Goal: Information Seeking & Learning: Learn about a topic

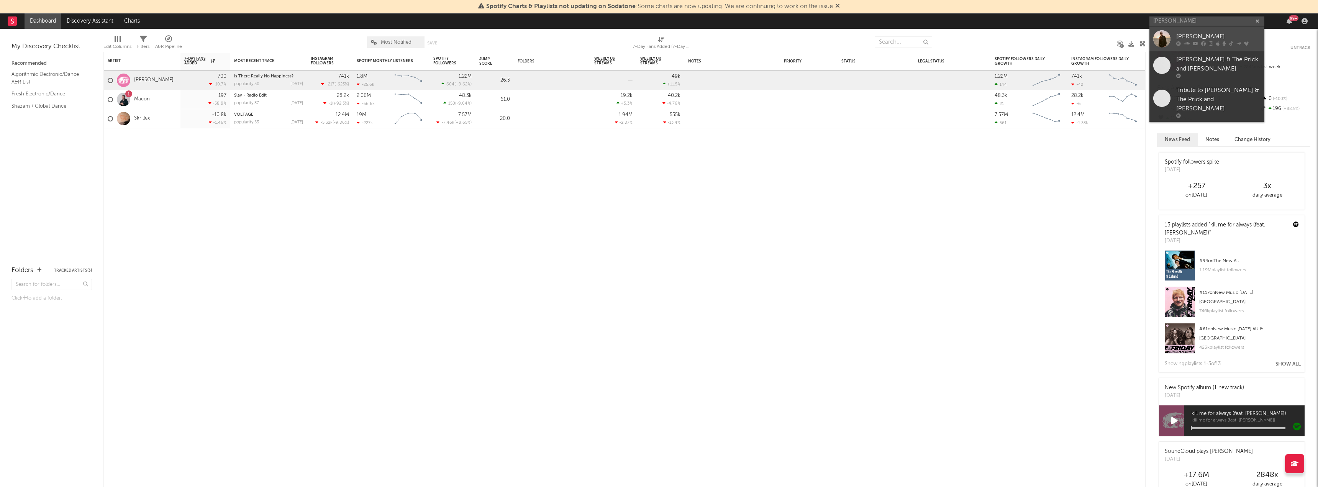
type input "[PERSON_NAME]"
click at [1174, 38] on link "[PERSON_NAME]" at bounding box center [1206, 38] width 115 height 25
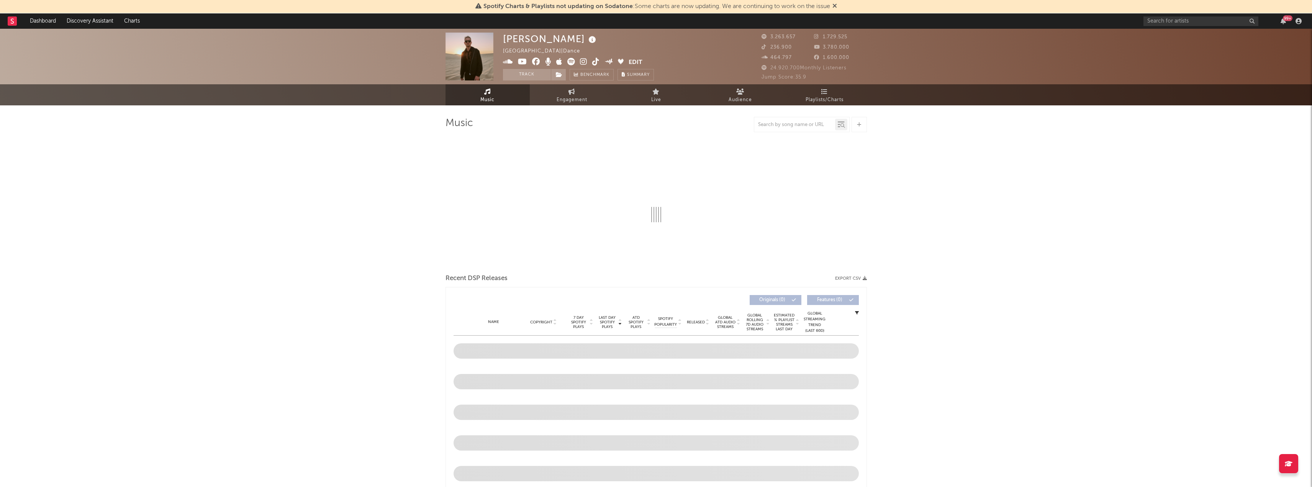
select select "6m"
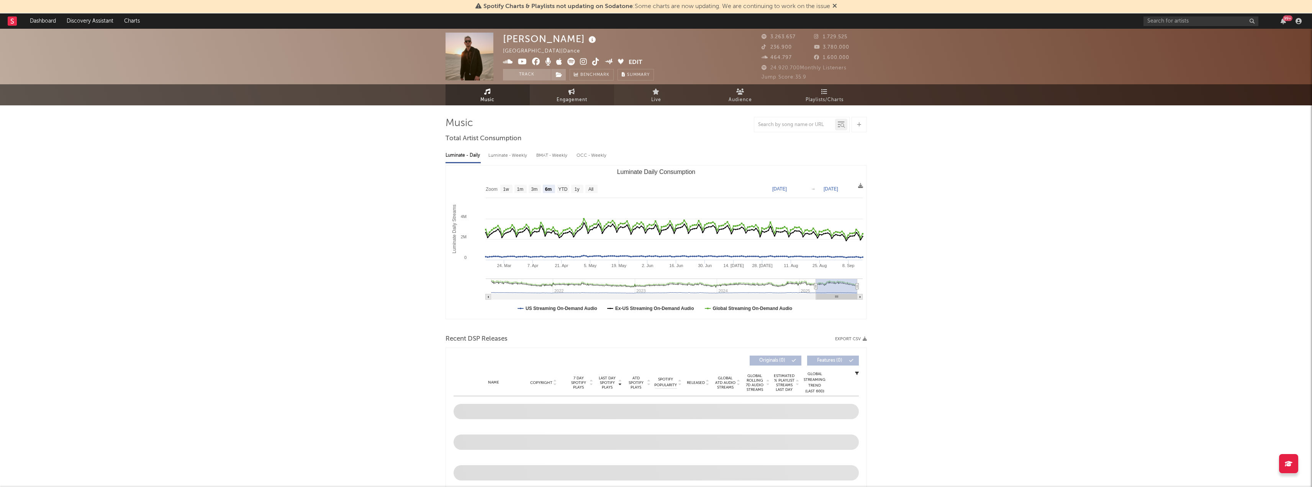
click at [601, 93] on link "Engagement" at bounding box center [572, 94] width 84 height 21
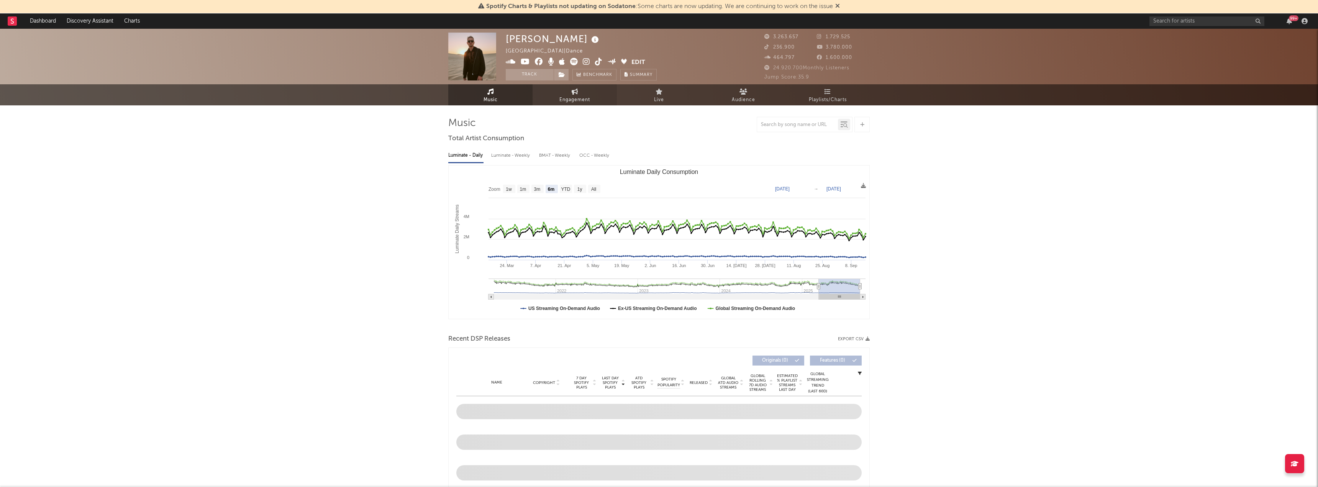
select select "1w"
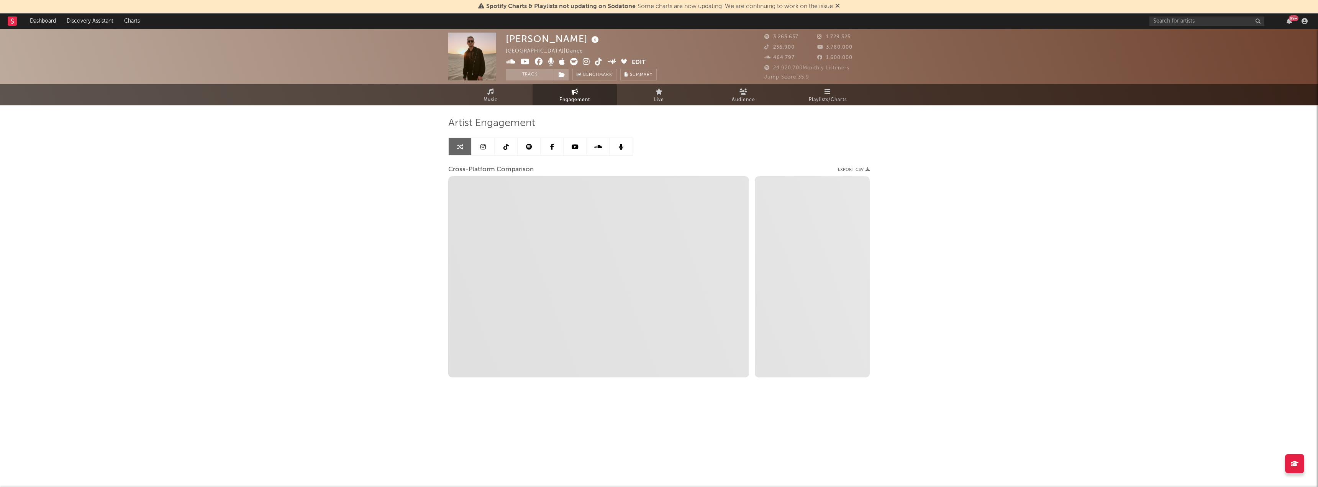
click at [487, 155] on div at bounding box center [540, 147] width 185 height 18
click at [486, 148] on link at bounding box center [483, 146] width 23 height 17
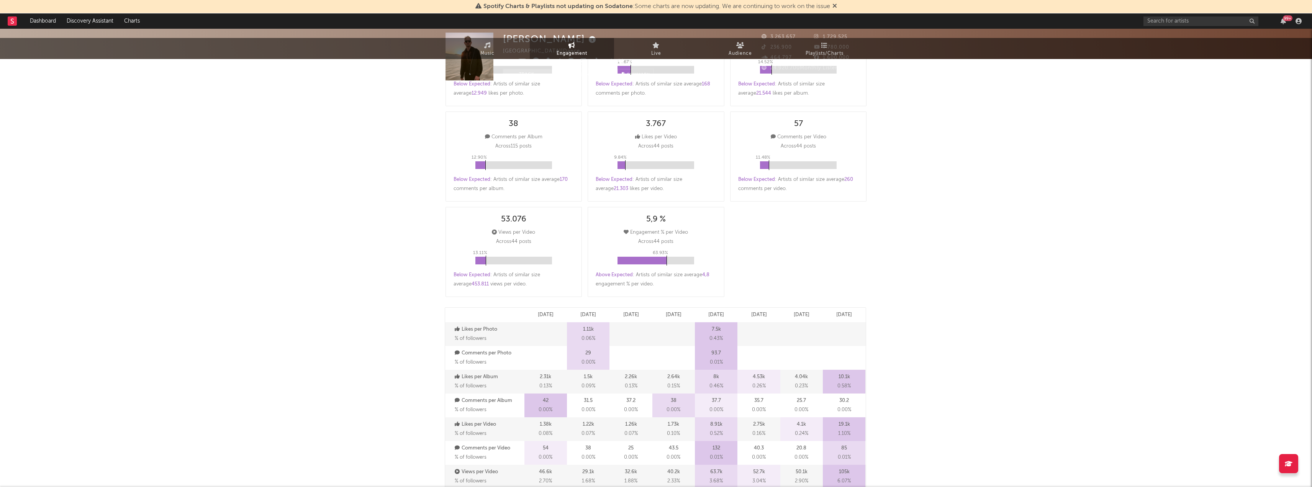
select select "6m"
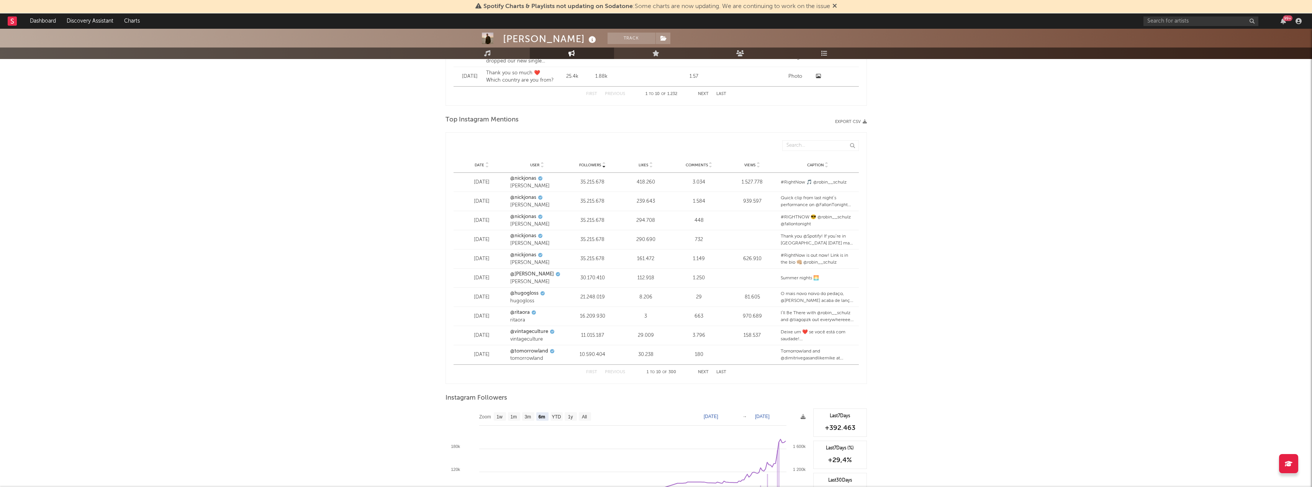
scroll to position [958, 0]
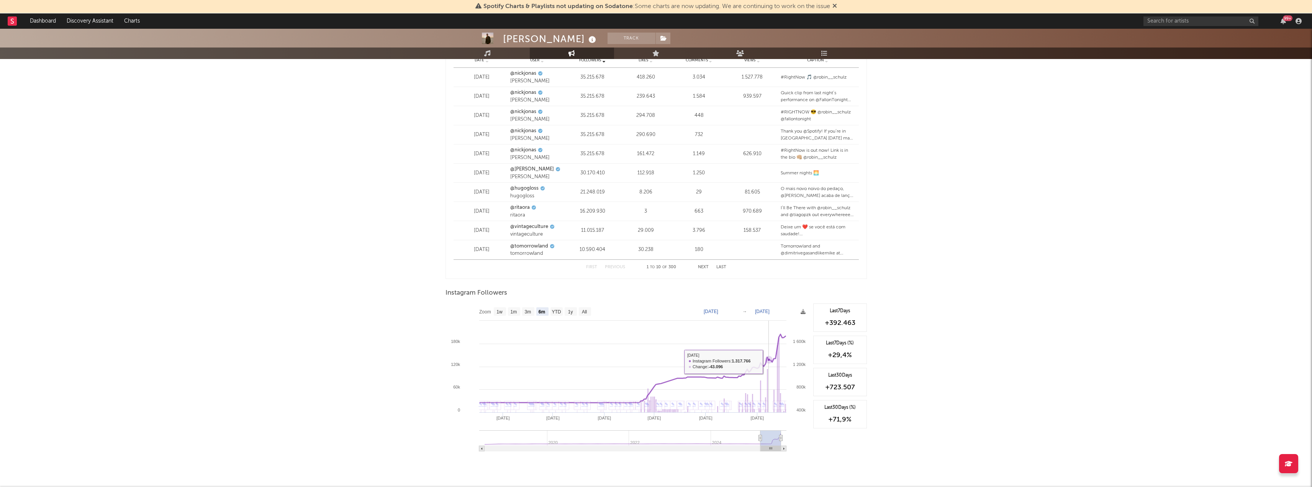
click at [767, 361] on icon at bounding box center [769, 360] width 8 height 8
